Goal: Find specific page/section: Find specific page/section

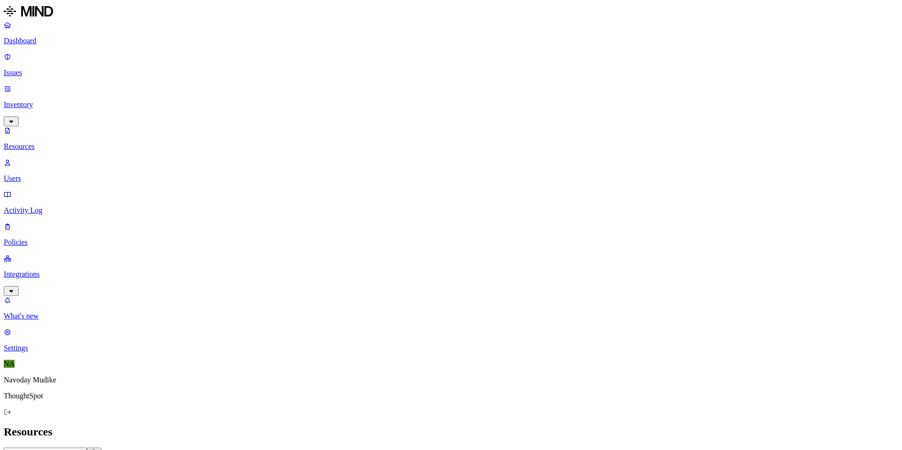
click at [77, 158] on link "Users" at bounding box center [451, 170] width 894 height 24
click at [474, 425] on h2 "Users" at bounding box center [451, 431] width 894 height 13
click at [87, 447] on input "text" at bounding box center [45, 452] width 83 height 10
paste input "[PERSON_NAME]"
type input "[PERSON_NAME]"
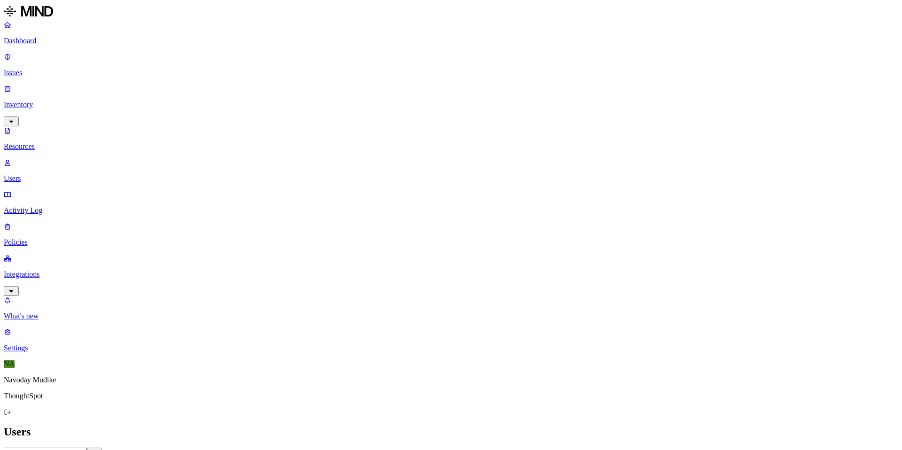
click at [563, 425] on h2 "Users" at bounding box center [451, 431] width 894 height 13
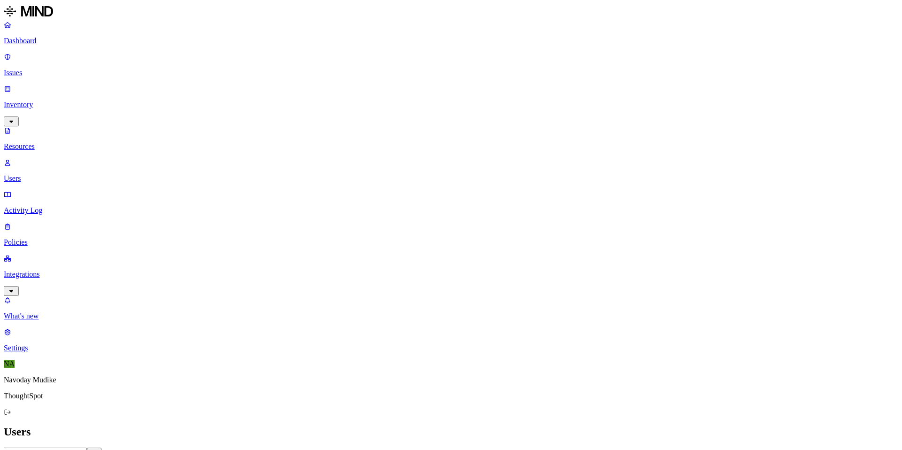
click at [87, 447] on input "[PERSON_NAME]" at bounding box center [45, 452] width 83 height 10
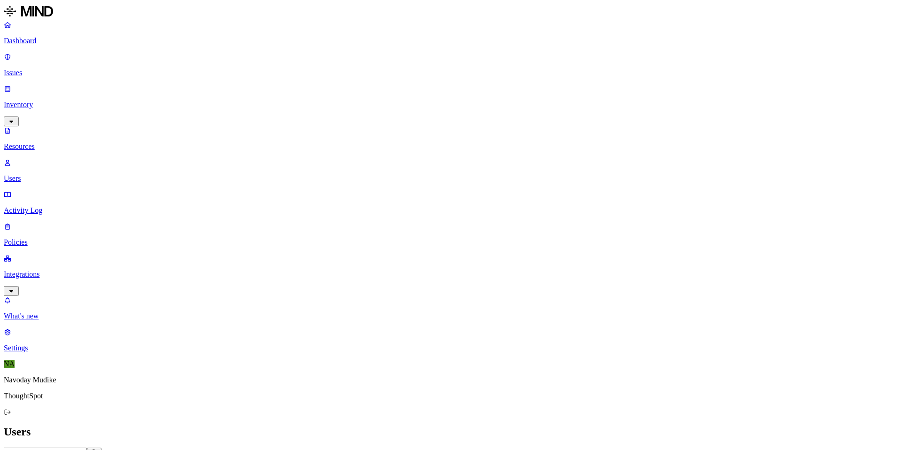
click at [87, 447] on input "text" at bounding box center [45, 452] width 83 height 10
paste input "[PERSON_NAME]"
type input "[PERSON_NAME]"
